Goal: Task Accomplishment & Management: Manage account settings

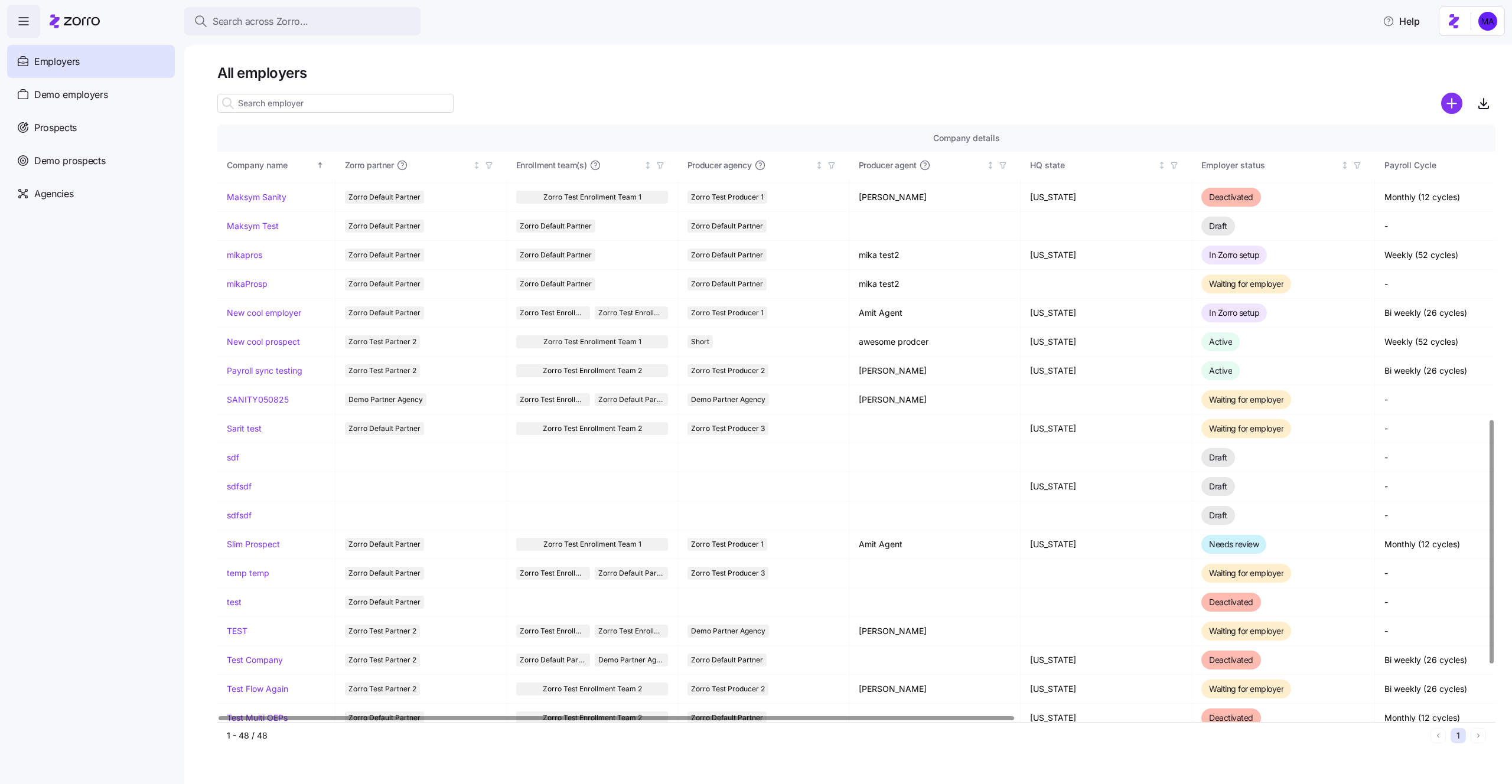
scroll to position [720, 0]
click at [235, 250] on link "mikapros" at bounding box center [244, 254] width 36 height 12
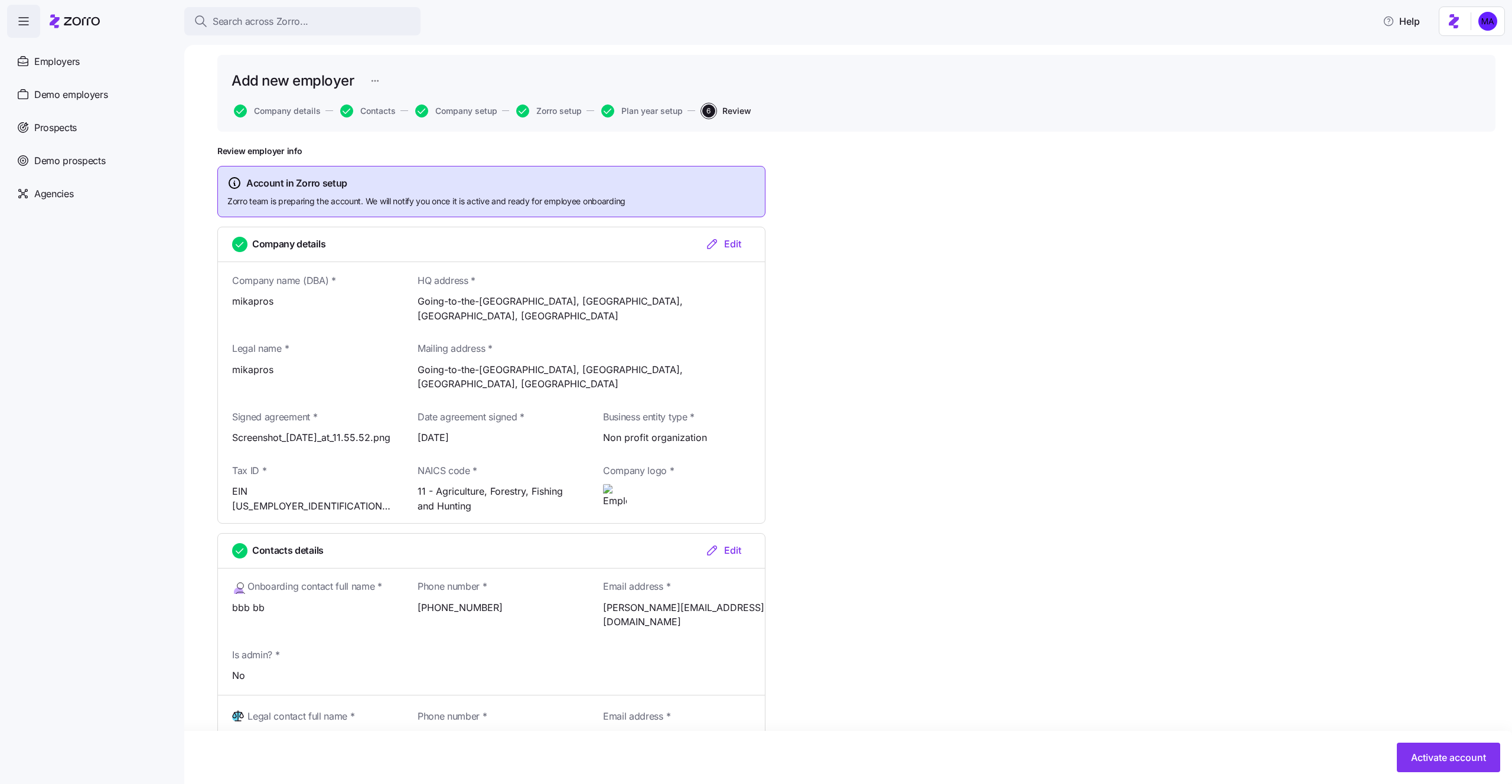
scroll to position [34, 0]
click at [1422, 762] on span "Activate account" at bounding box center [1449, 758] width 75 height 14
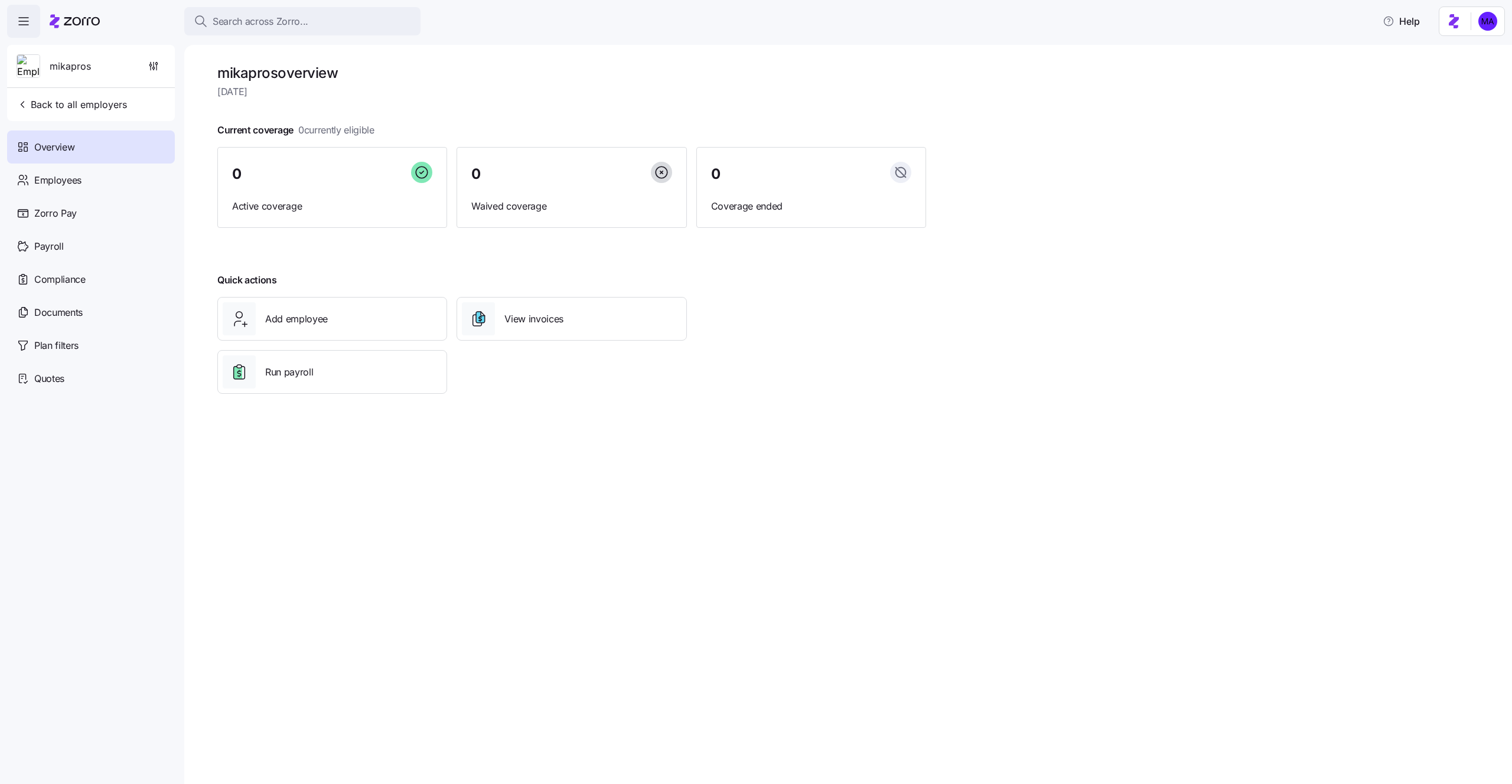
click at [1158, 436] on div "mikapros overview Sunday, August 31 Current coverage 0 currently eligible 0 Act…" at bounding box center [848, 415] width 1328 height 739
click at [1464, 34] on html "Search across Zorro... Help mikapros Back to all employers Overview Employees Z…" at bounding box center [756, 388] width 1512 height 777
click at [1466, 77] on div "Log out" at bounding box center [1456, 72] width 46 height 13
